Goal: Check status: Check status

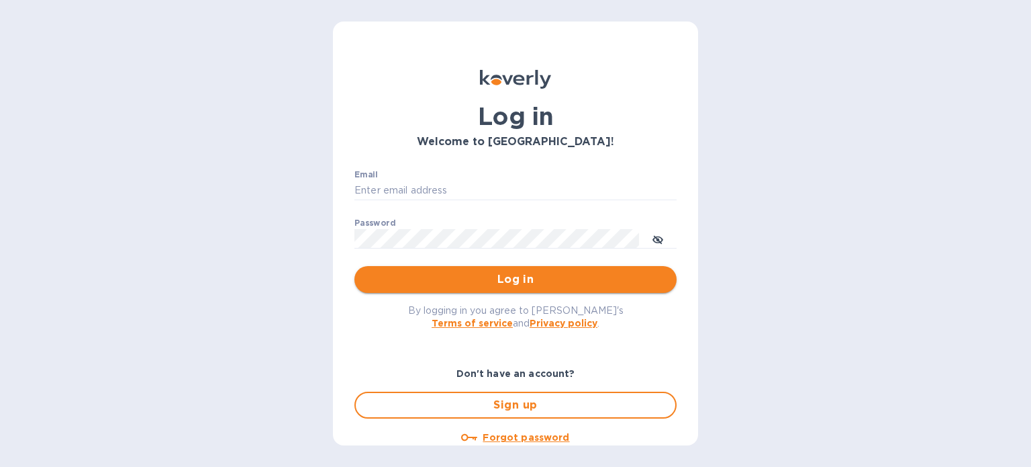
type input "[PERSON_NAME][EMAIL_ADDRESS][DOMAIN_NAME]"
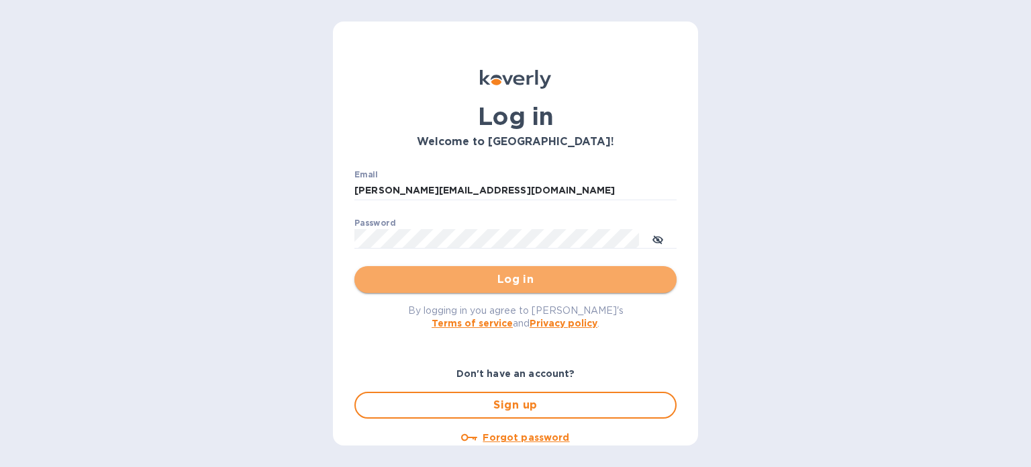
click at [559, 279] on span "Log in" at bounding box center [515, 279] width 301 height 16
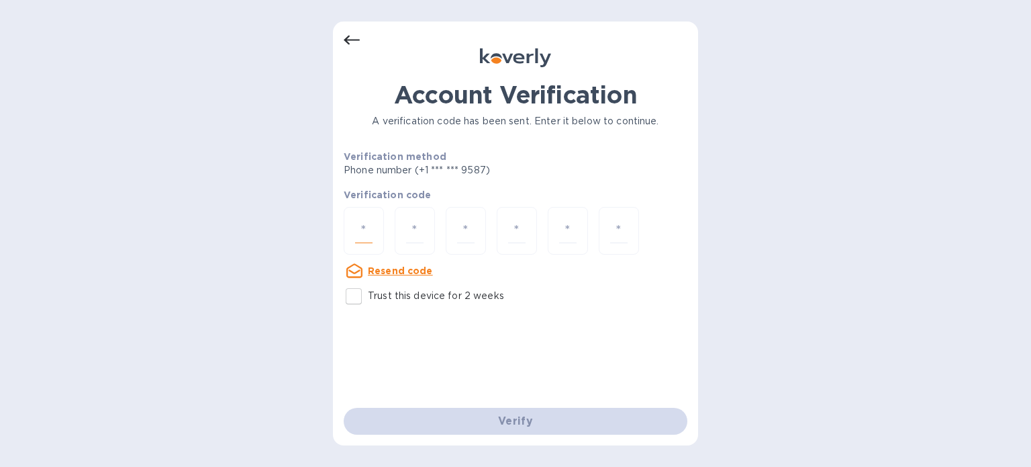
click at [362, 230] on input "number" at bounding box center [363, 230] width 17 height 25
type input "2"
type input "9"
type input "2"
type input "0"
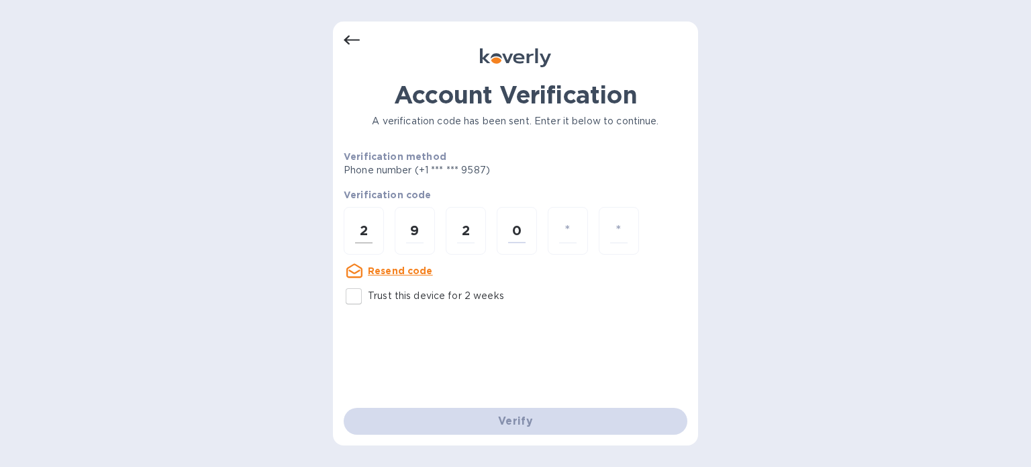
type input "0"
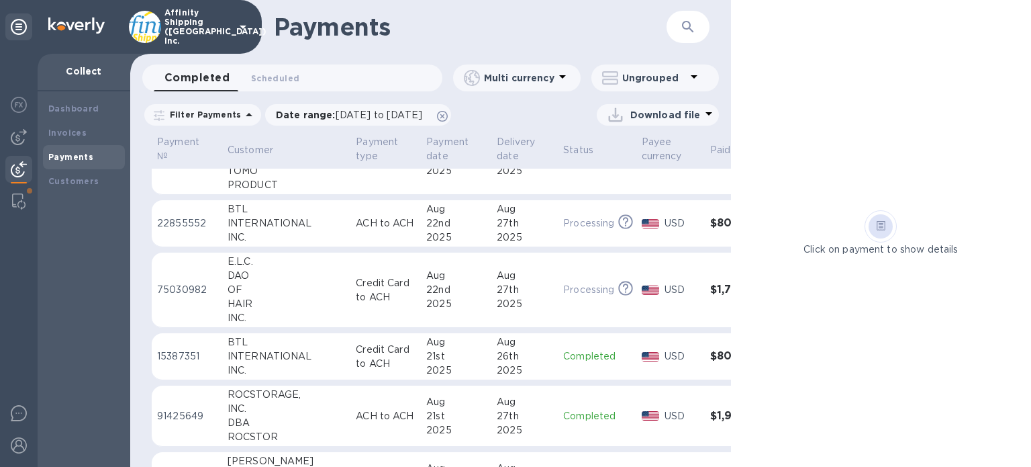
scroll to position [537, 0]
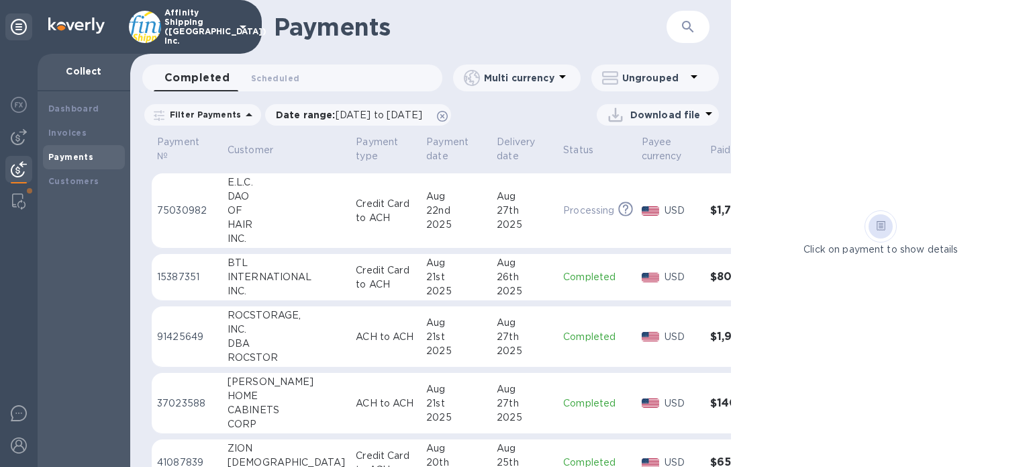
click at [215, 283] on p "15387351" at bounding box center [187, 277] width 60 height 14
